Goal: Check status: Check status

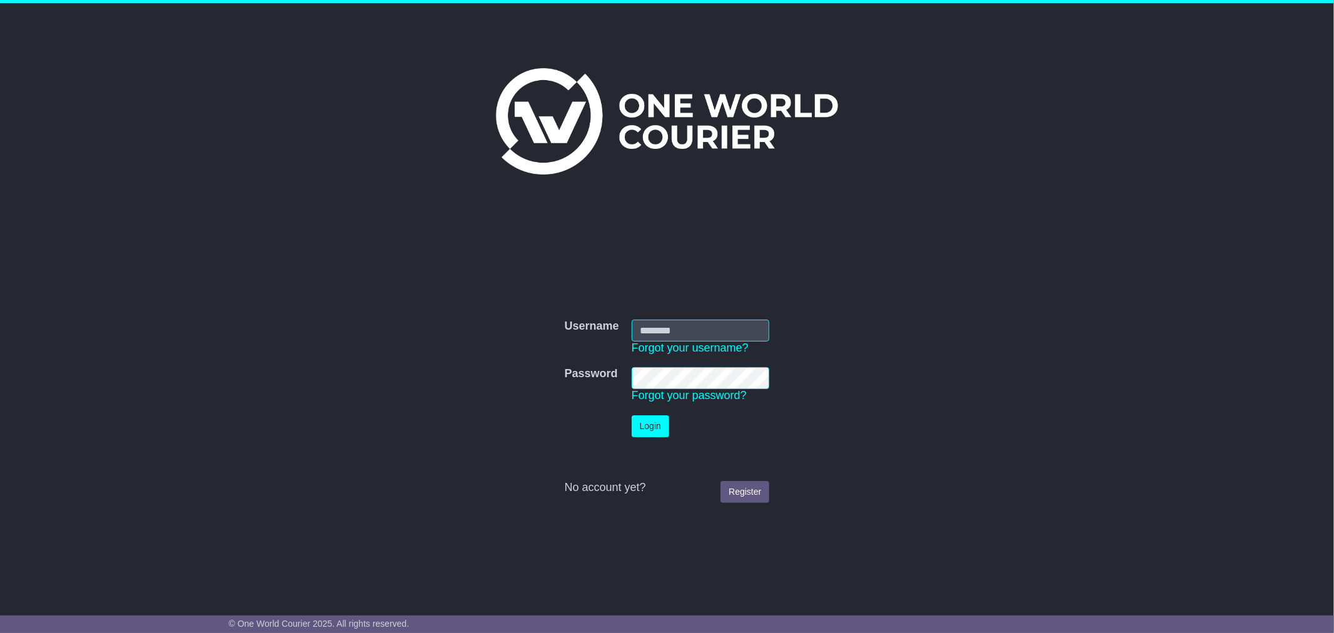
type input "**********"
drag, startPoint x: 652, startPoint y: 429, endPoint x: 654, endPoint y: 420, distance: 8.8
click at [652, 428] on button "Login" at bounding box center [651, 426] width 38 height 22
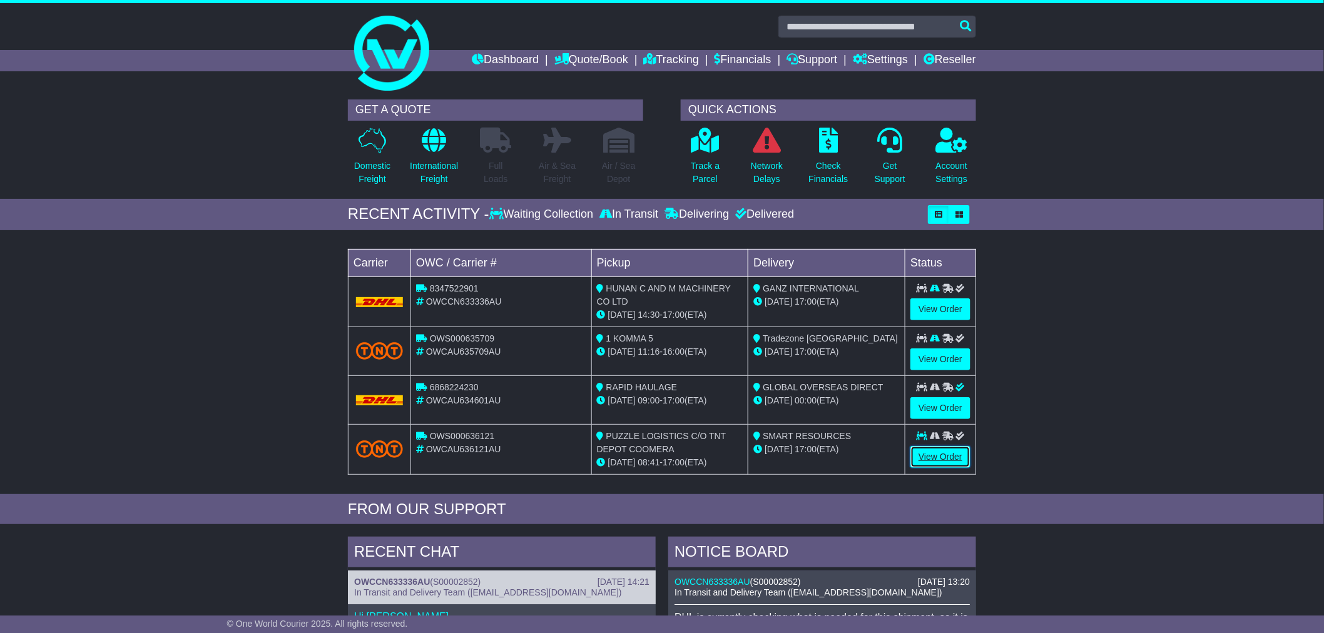
drag, startPoint x: 934, startPoint y: 460, endPoint x: 934, endPoint y: 454, distance: 6.9
click at [934, 460] on link "View Order" at bounding box center [940, 457] width 60 height 22
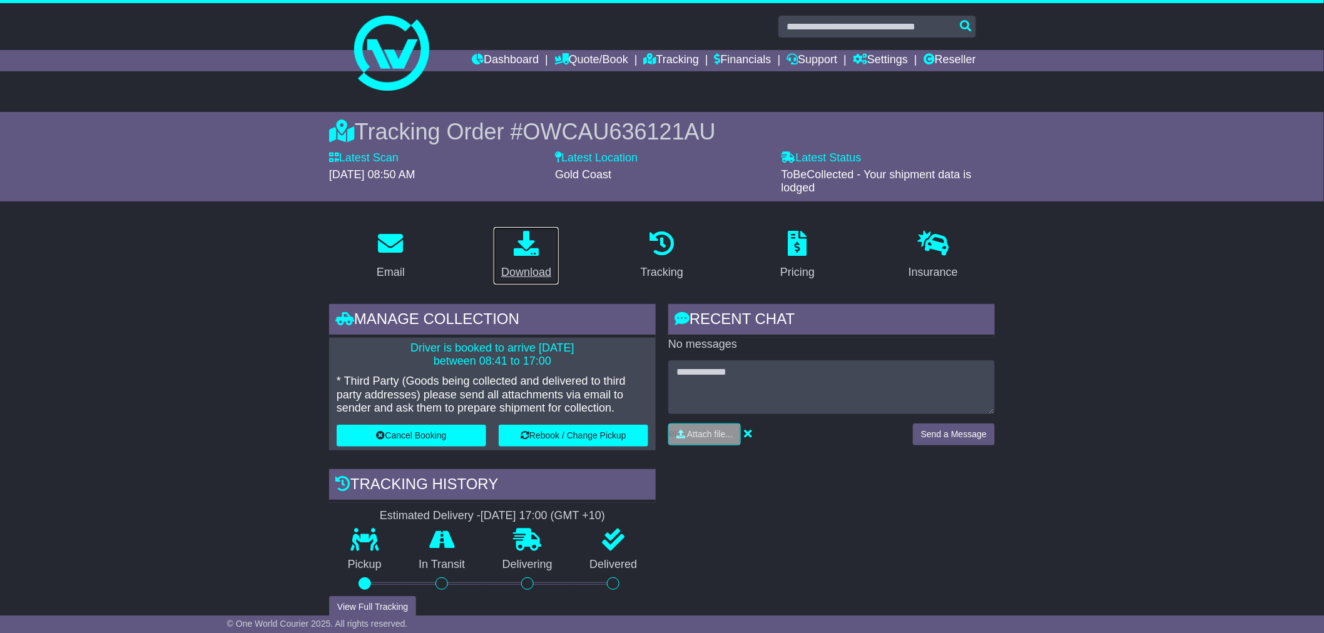
click at [509, 273] on div "Download" at bounding box center [526, 272] width 50 height 17
